Goal: Information Seeking & Learning: Learn about a topic

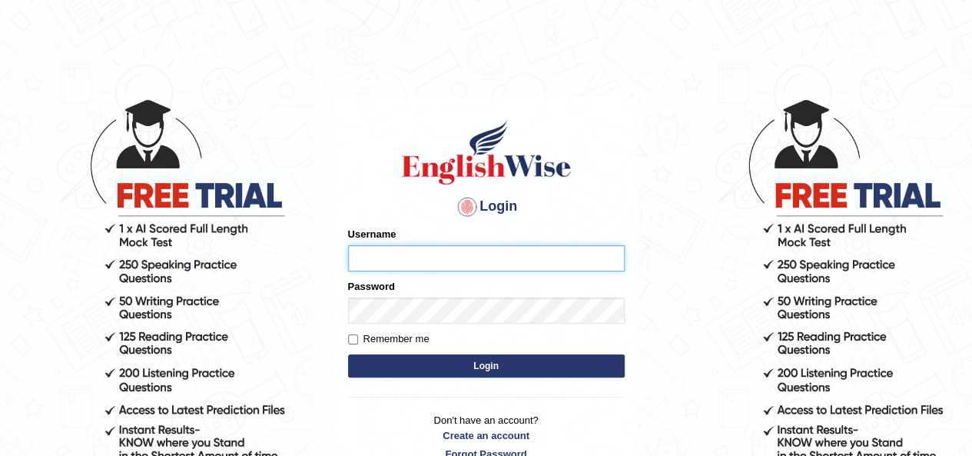
type input "zaraa"
click at [536, 357] on button "Login" at bounding box center [486, 365] width 277 height 23
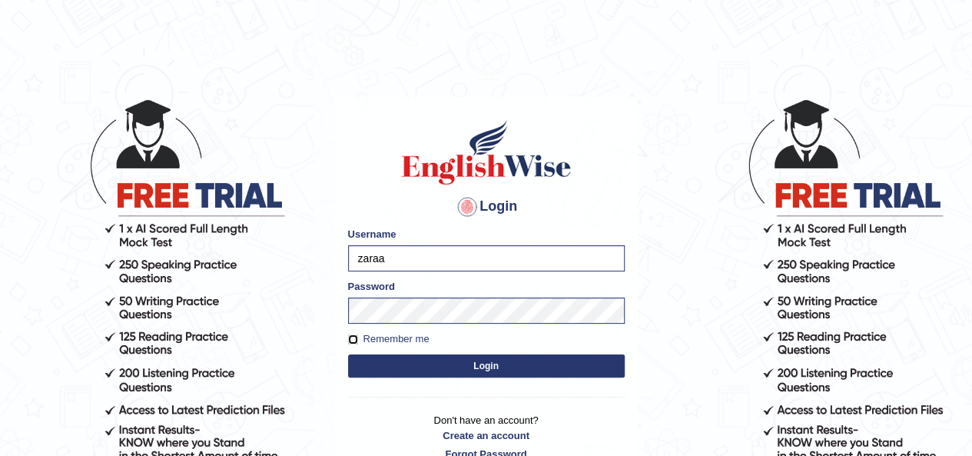
click at [350, 343] on input "Remember me" at bounding box center [353, 339] width 10 height 10
checkbox input "true"
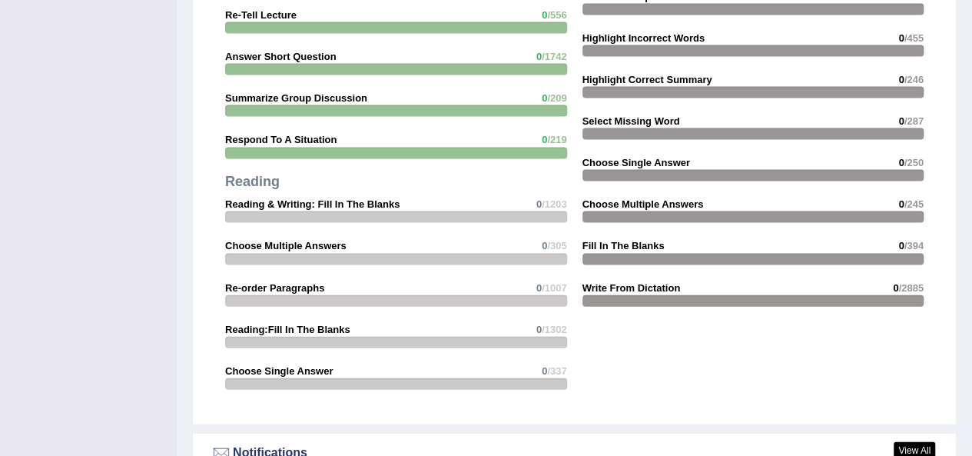
scroll to position [1169, 0]
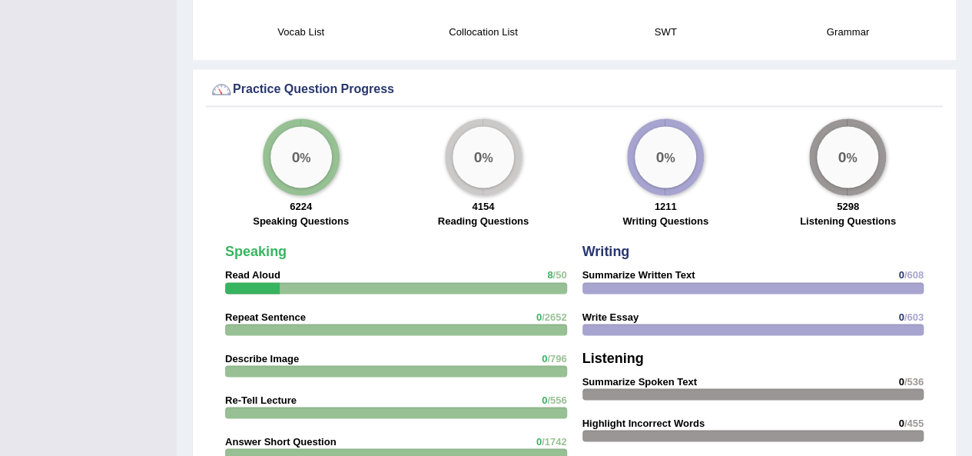
click at [286, 352] on strong "Describe Image" at bounding box center [262, 358] width 74 height 12
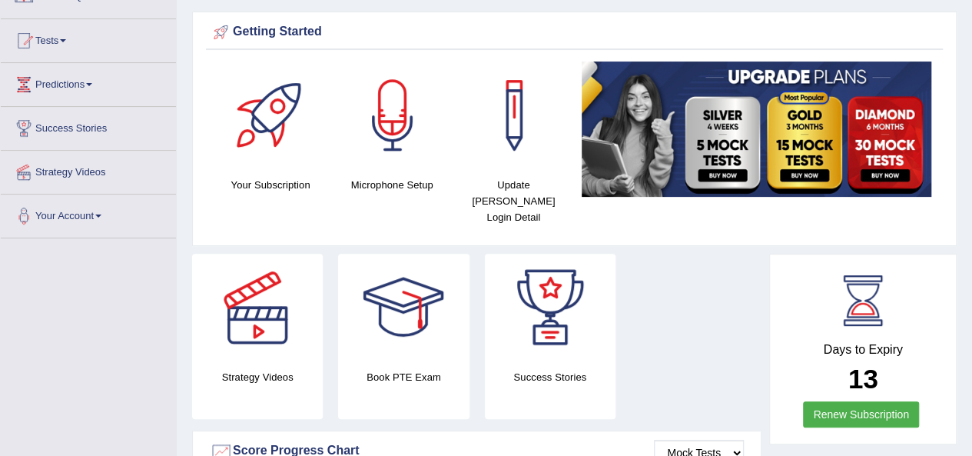
scroll to position [17, 0]
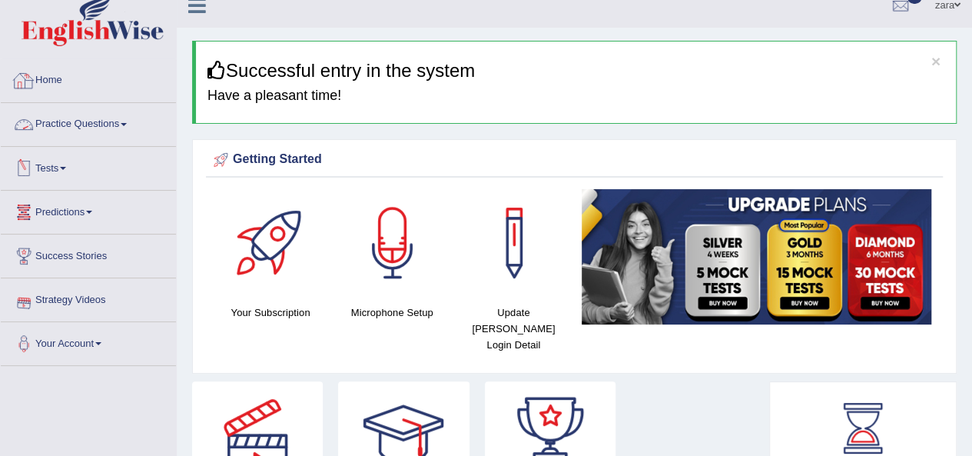
click at [107, 122] on link "Practice Questions" at bounding box center [88, 122] width 175 height 38
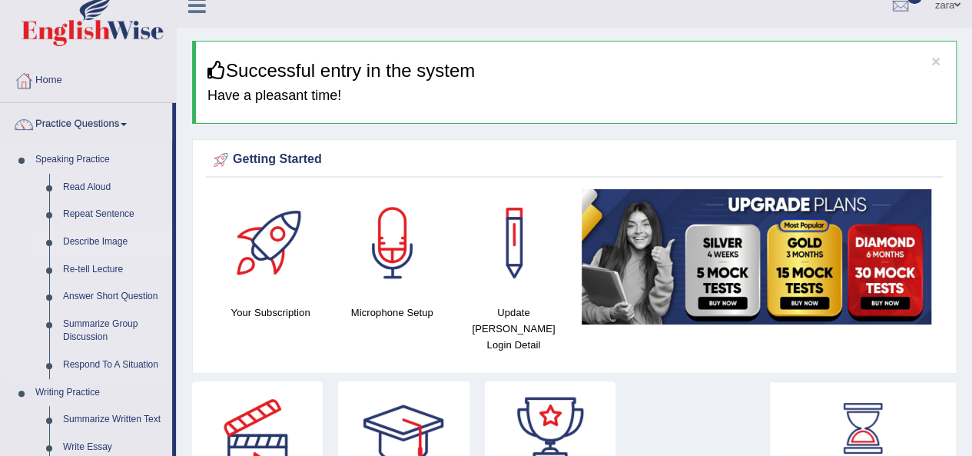
click at [86, 238] on link "Describe Image" at bounding box center [114, 242] width 116 height 28
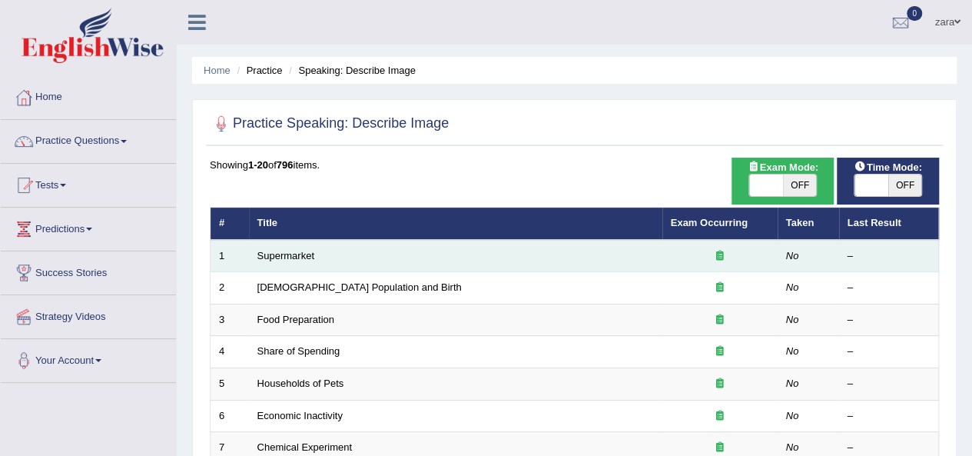
click at [585, 267] on td "Supermarket" at bounding box center [455, 256] width 413 height 32
click at [587, 260] on td "Supermarket" at bounding box center [455, 256] width 413 height 32
click at [708, 250] on div at bounding box center [720, 256] width 98 height 15
click at [716, 249] on div at bounding box center [720, 256] width 98 height 15
click at [721, 254] on icon at bounding box center [720, 255] width 8 height 10
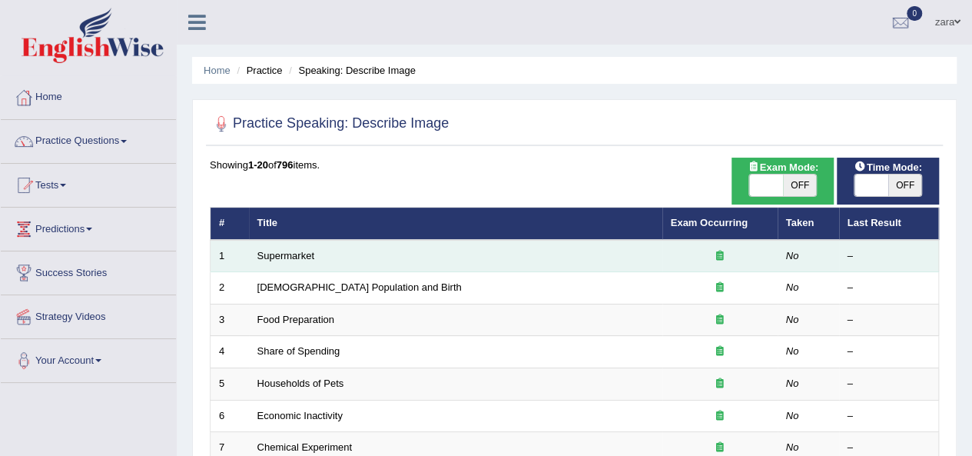
click at [786, 246] on td "No" at bounding box center [808, 256] width 61 height 32
click at [846, 254] on td "–" at bounding box center [889, 256] width 100 height 32
click at [278, 252] on link "Supermarket" at bounding box center [285, 256] width 57 height 12
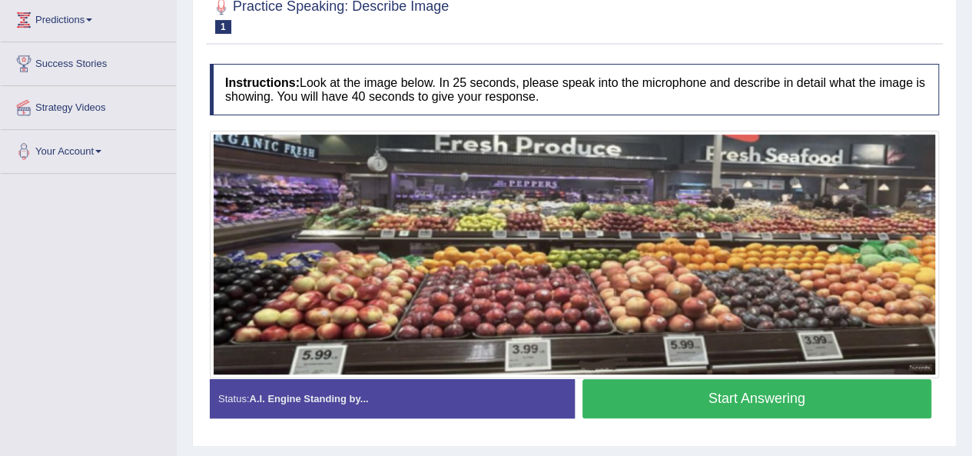
scroll to position [207, 0]
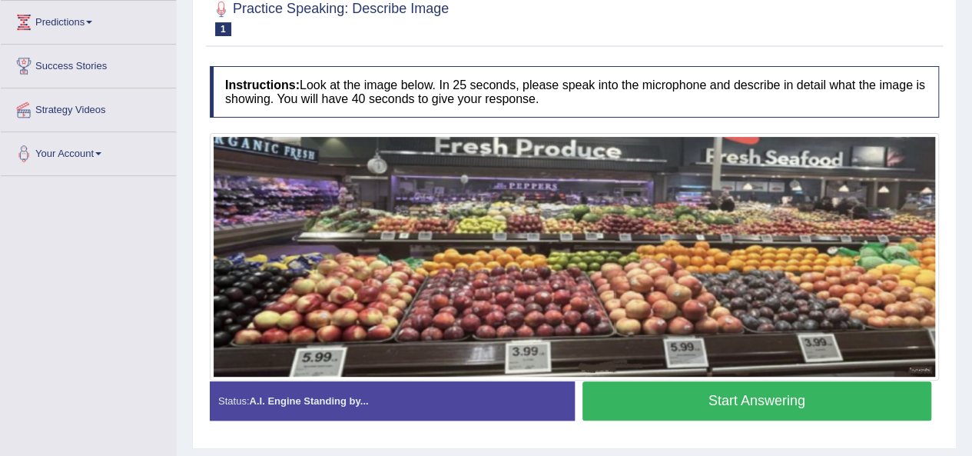
click at [703, 394] on button "Start Answering" at bounding box center [757, 400] width 350 height 39
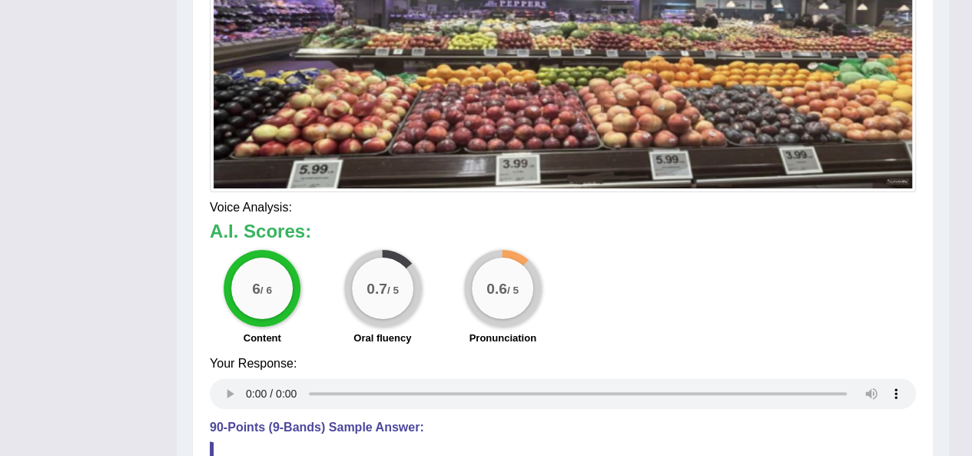
scroll to position [390, 0]
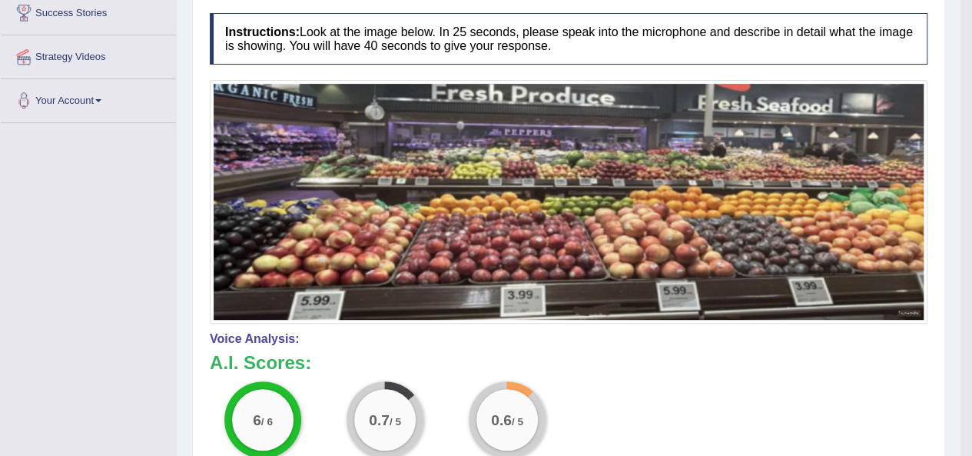
scroll to position [0, 0]
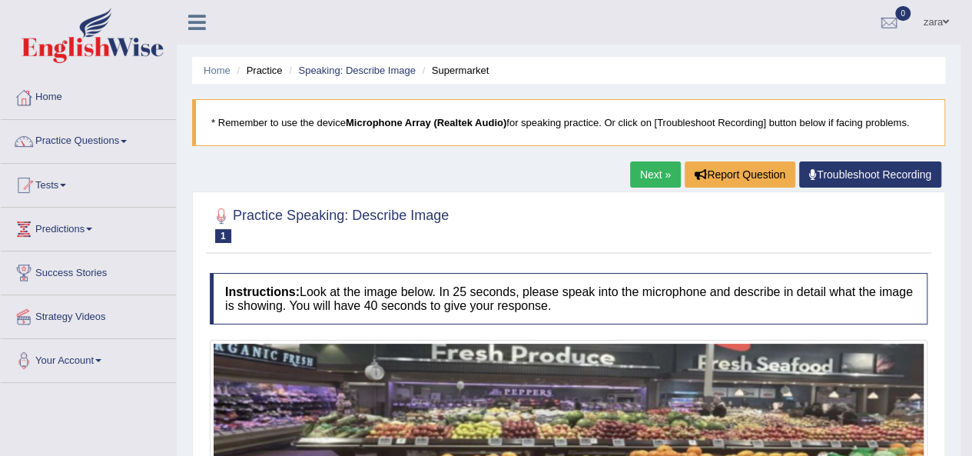
click at [672, 169] on link "Next »" at bounding box center [655, 174] width 51 height 26
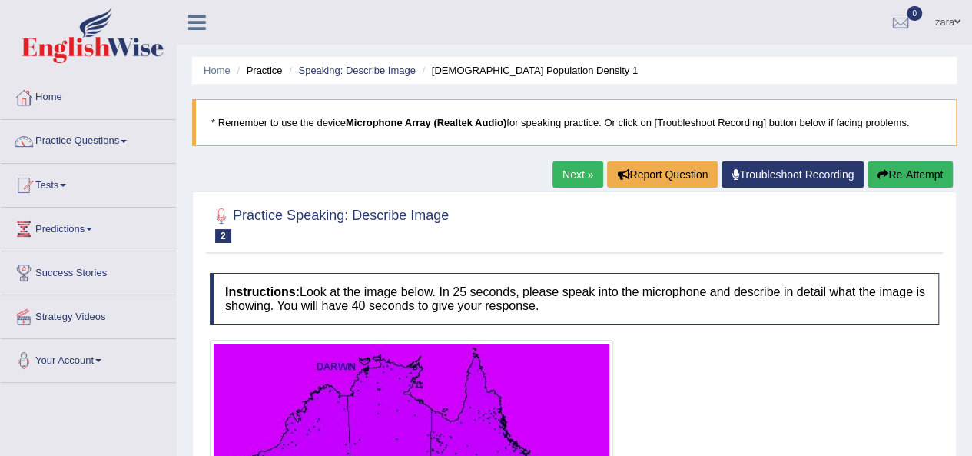
click at [552, 163] on link "Next »" at bounding box center [577, 174] width 51 height 26
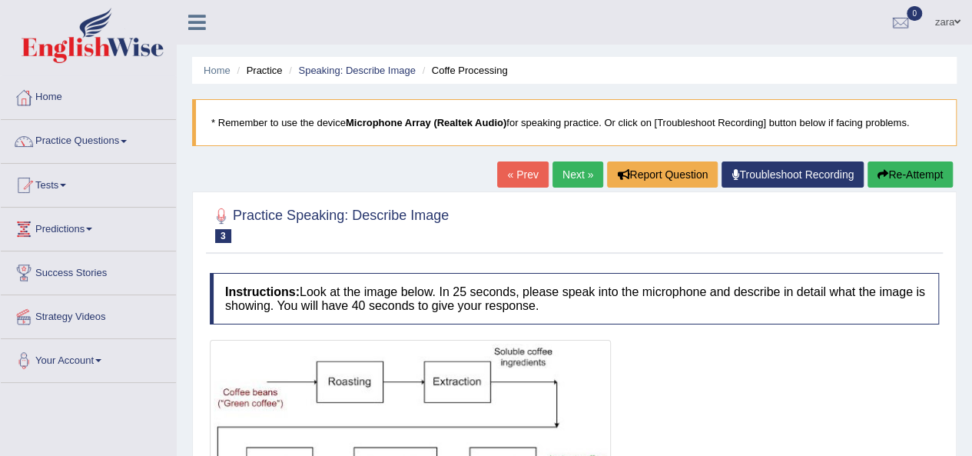
click at [520, 167] on link "« Prev" at bounding box center [522, 174] width 51 height 26
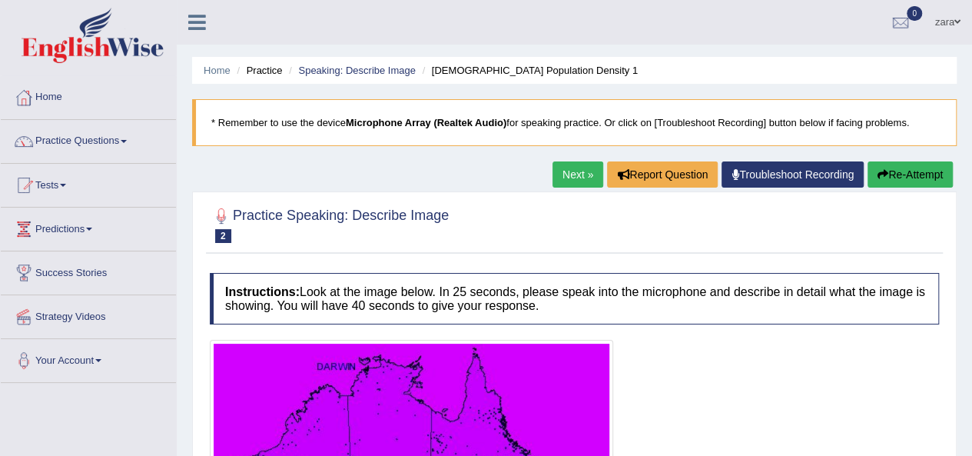
click at [930, 173] on button "Re-Attempt" at bounding box center [909, 174] width 85 height 26
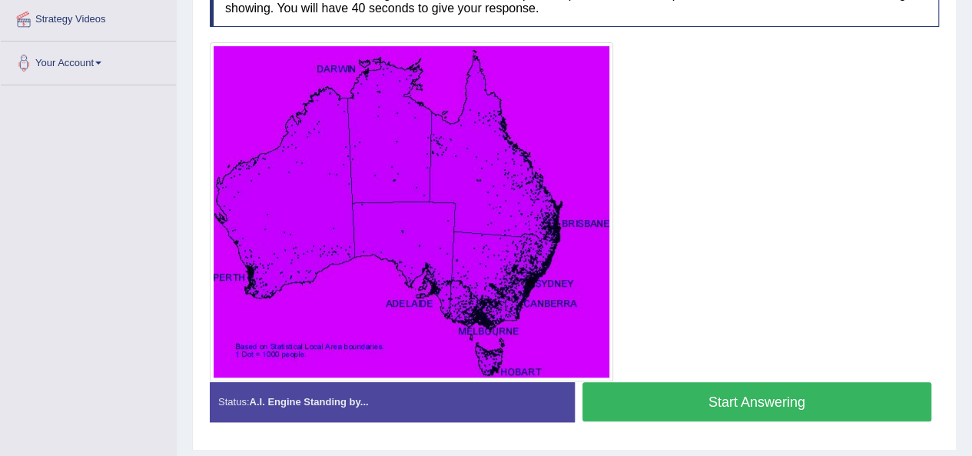
scroll to position [291, 0]
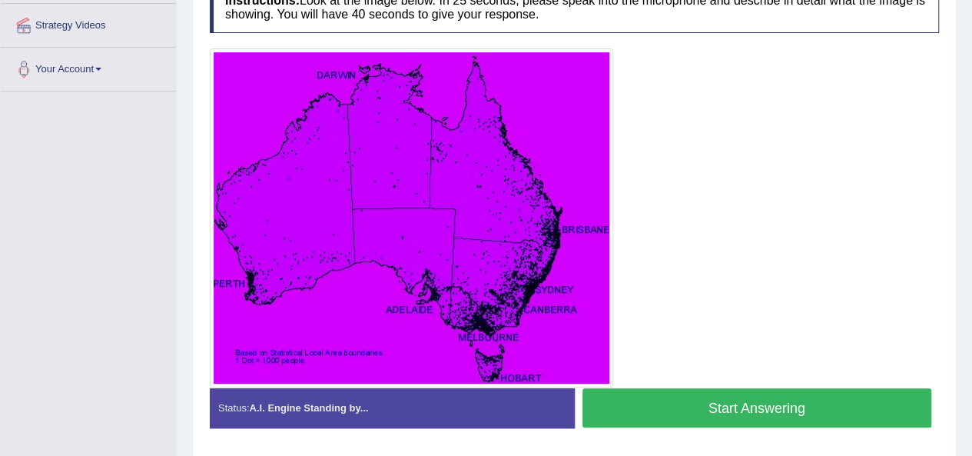
click at [718, 407] on button "Start Answering" at bounding box center [757, 407] width 350 height 39
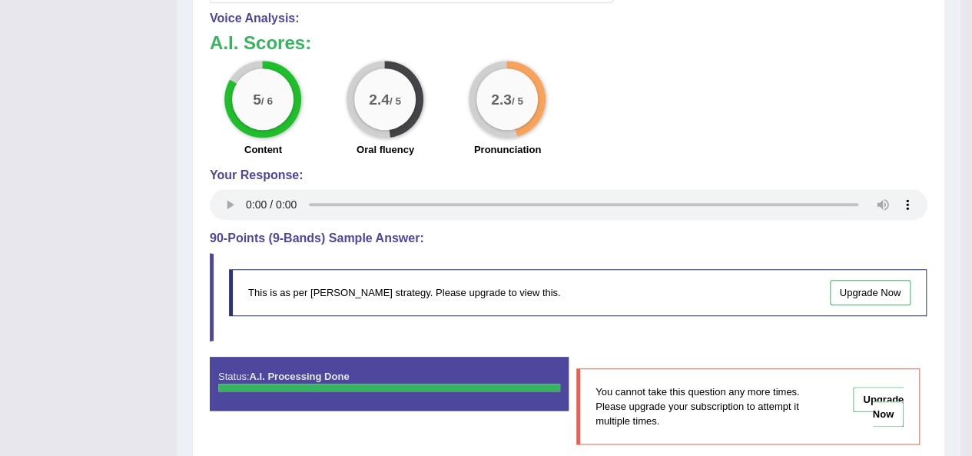
scroll to position [0, 0]
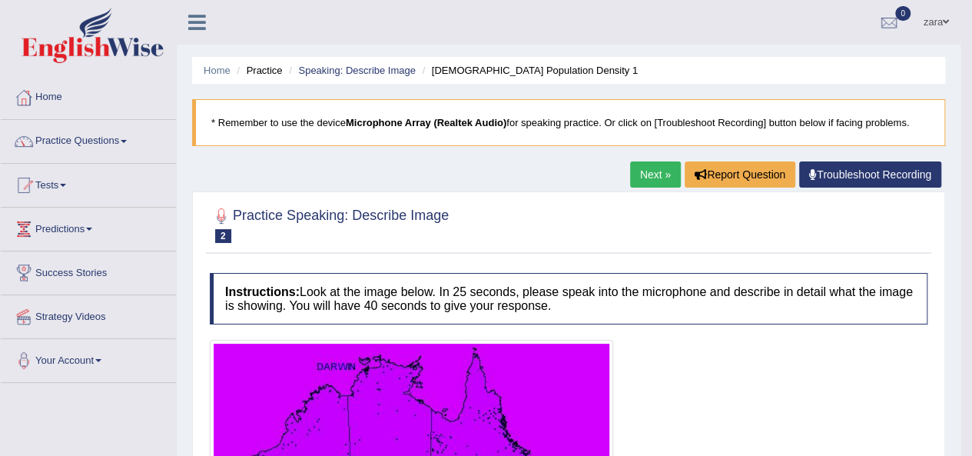
click at [659, 174] on link "Next »" at bounding box center [655, 174] width 51 height 26
